Goal: Transaction & Acquisition: Book appointment/travel/reservation

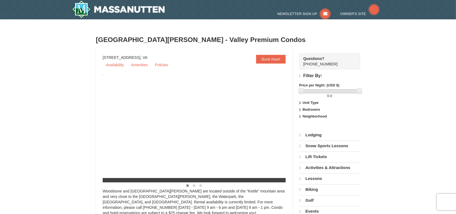
select select "10"
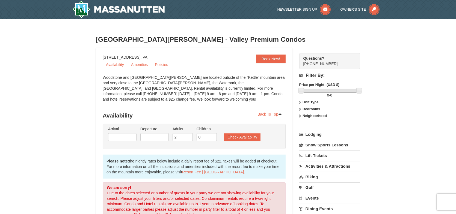
scroll to position [27, 0]
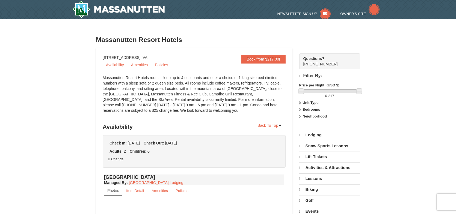
select select "10"
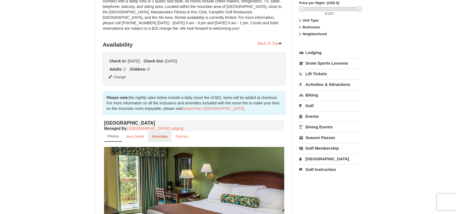
scroll to position [164, 0]
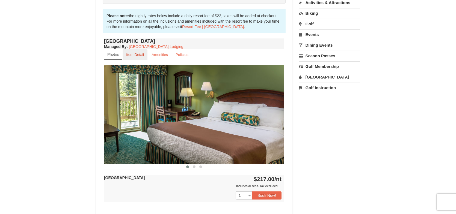
click at [131, 53] on small "Item Detail" at bounding box center [135, 55] width 18 height 4
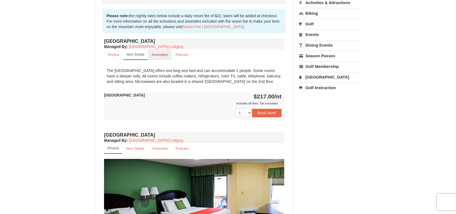
click at [158, 55] on small "Amenities" at bounding box center [159, 55] width 16 height 4
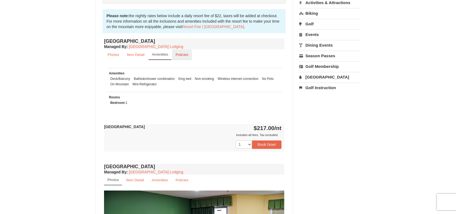
click at [181, 56] on small "Policies" at bounding box center [182, 55] width 13 height 4
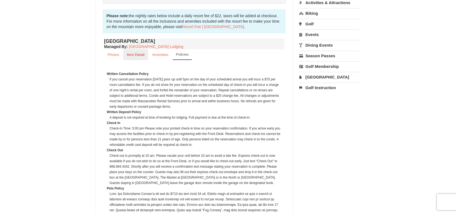
click at [135, 56] on small "Item Detail" at bounding box center [136, 55] width 18 height 4
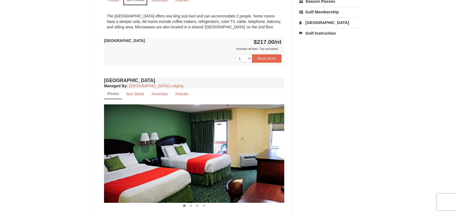
scroll to position [136, 0]
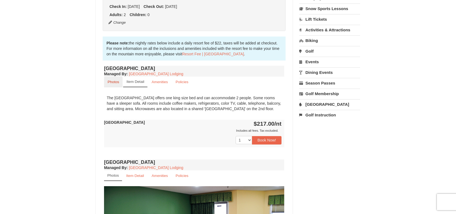
click at [114, 82] on small "Photos" at bounding box center [113, 82] width 11 height 4
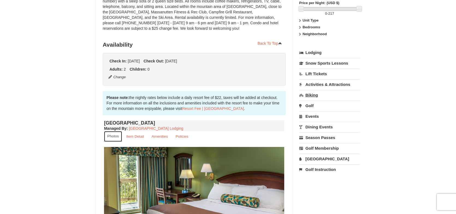
scroll to position [0, 0]
